Goal: Task Accomplishment & Management: Complete application form

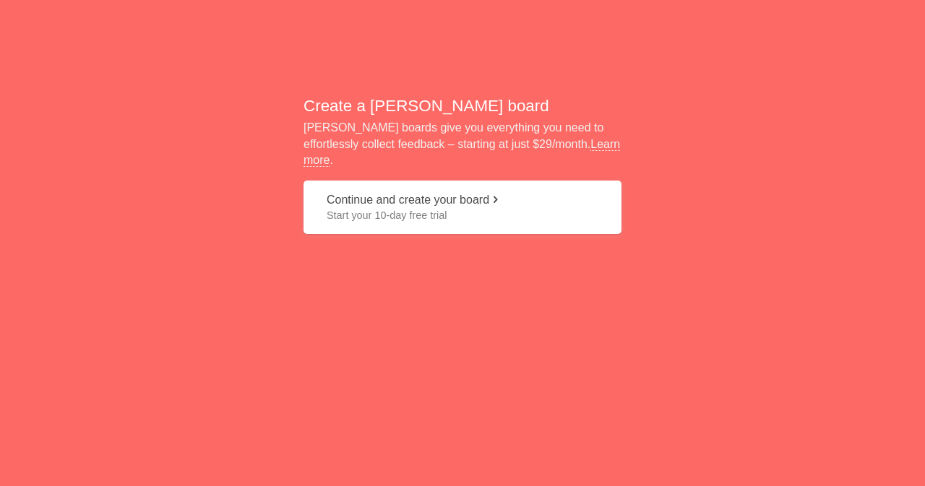
click at [499, 194] on span at bounding box center [495, 200] width 12 height 12
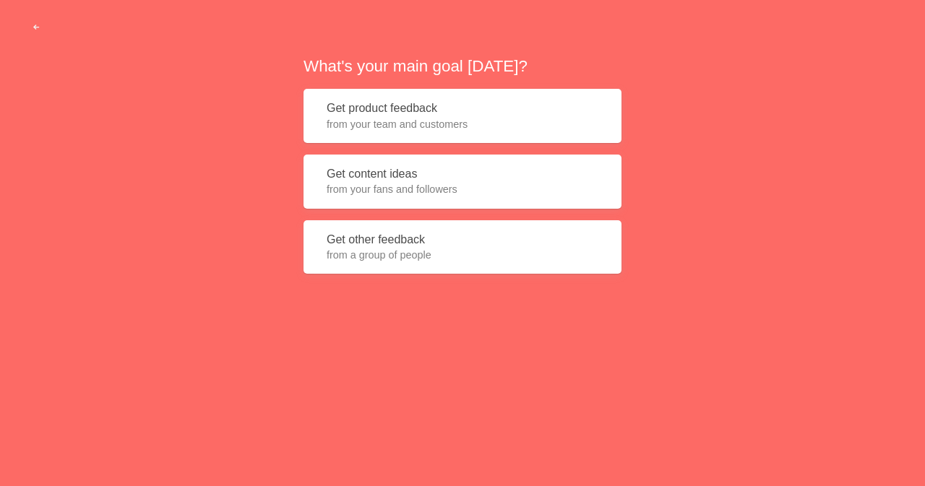
click at [454, 97] on button "Get product feedback from your team and customers" at bounding box center [462, 116] width 318 height 54
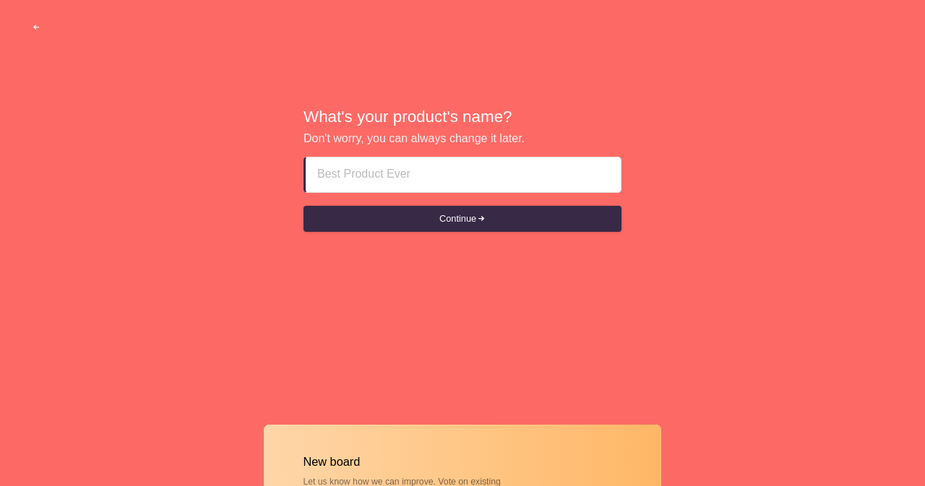
click at [403, 181] on input at bounding box center [463, 175] width 292 height 35
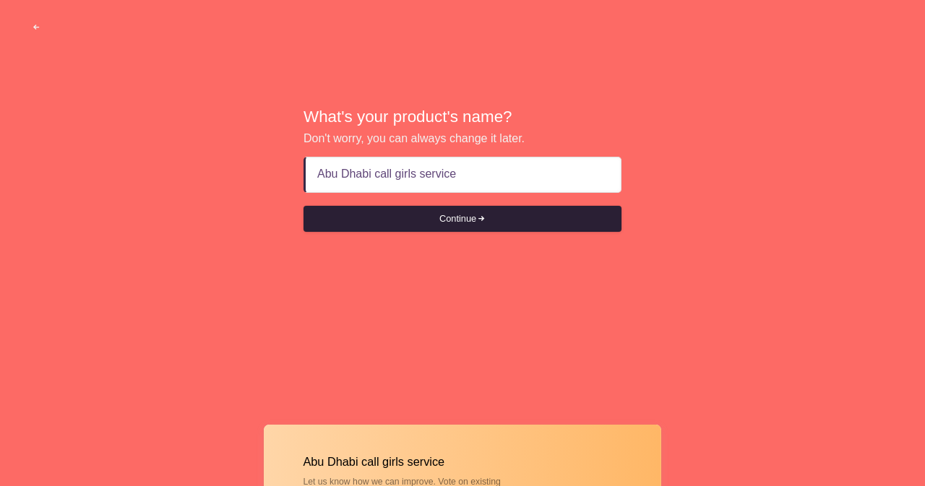
click at [475, 208] on button "Continue" at bounding box center [462, 219] width 318 height 26
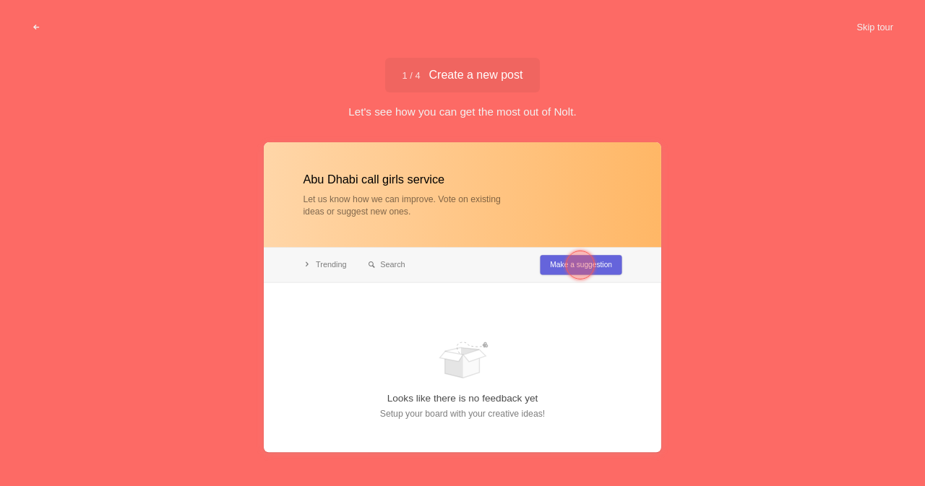
type input "Abu Dhabi call girls service"
click at [588, 259] on div at bounding box center [580, 265] width 29 height 29
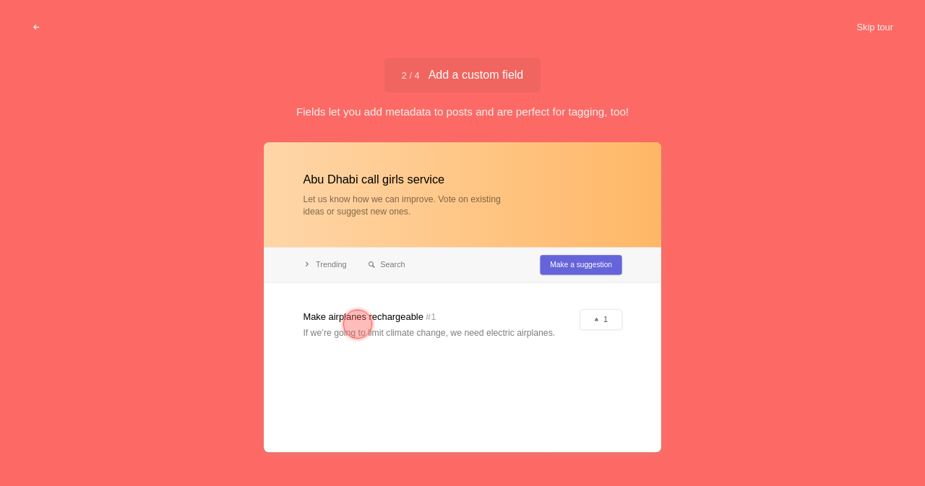
click at [590, 272] on div at bounding box center [462, 297] width 397 height 310
click at [600, 311] on div at bounding box center [462, 297] width 397 height 310
click at [348, 324] on div at bounding box center [357, 324] width 29 height 29
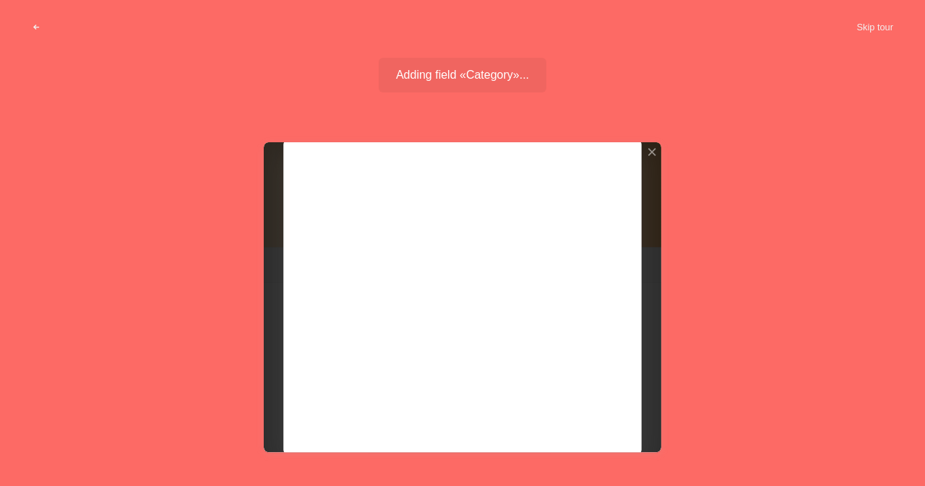
click at [457, 302] on div at bounding box center [462, 297] width 397 height 310
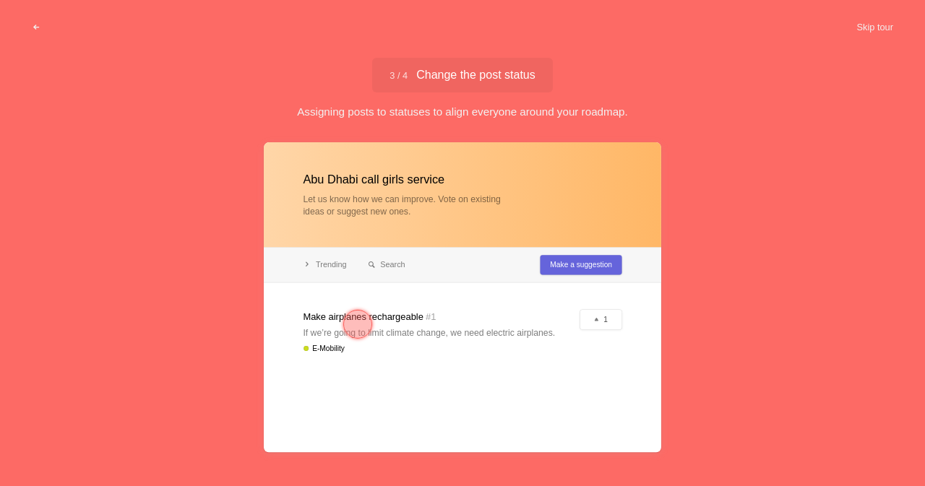
click at [366, 322] on div at bounding box center [357, 324] width 29 height 29
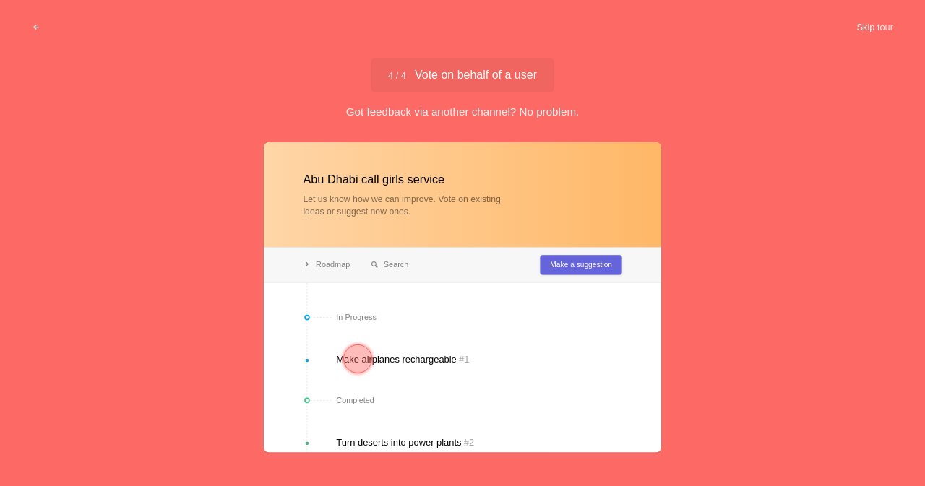
click at [354, 356] on div at bounding box center [357, 359] width 29 height 29
